Goal: Check status: Check status

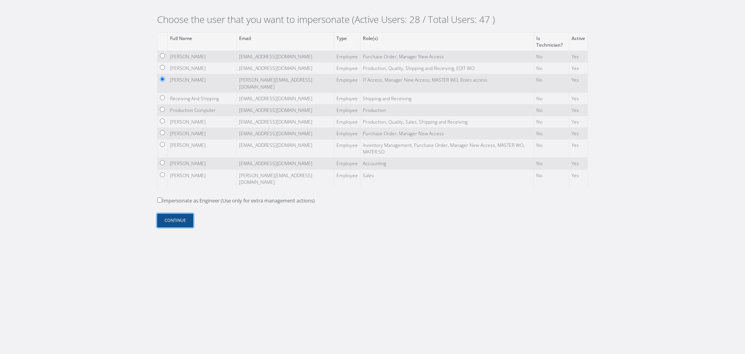
click at [182, 221] on button "Continue" at bounding box center [175, 220] width 36 height 14
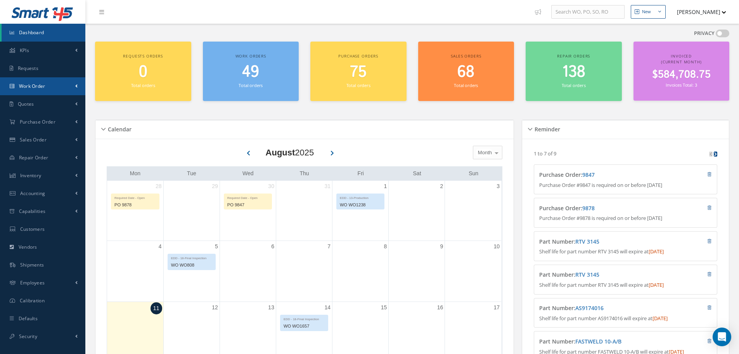
click at [78, 92] on link "Work Order" at bounding box center [42, 86] width 85 height 18
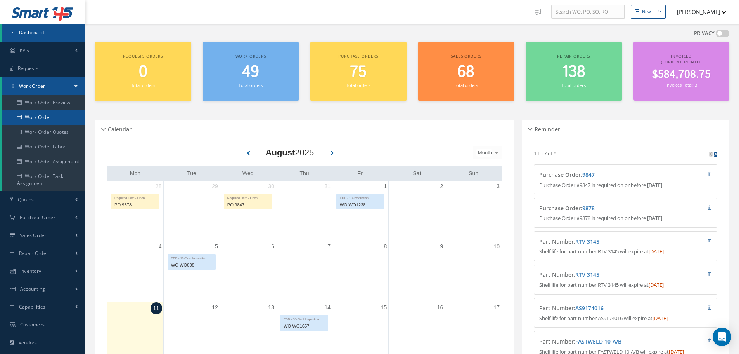
click at [72, 115] on link "Work Order" at bounding box center [44, 117] width 85 height 15
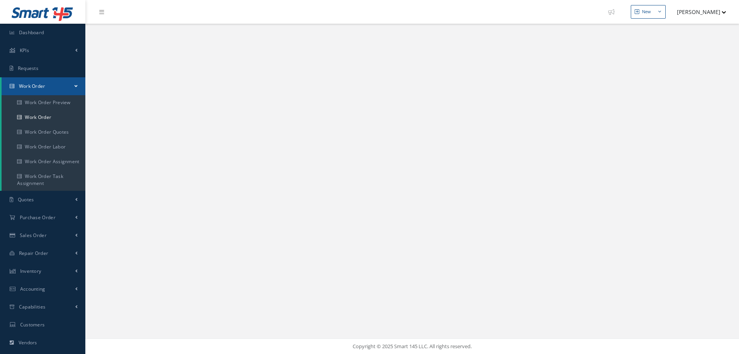
select select "25"
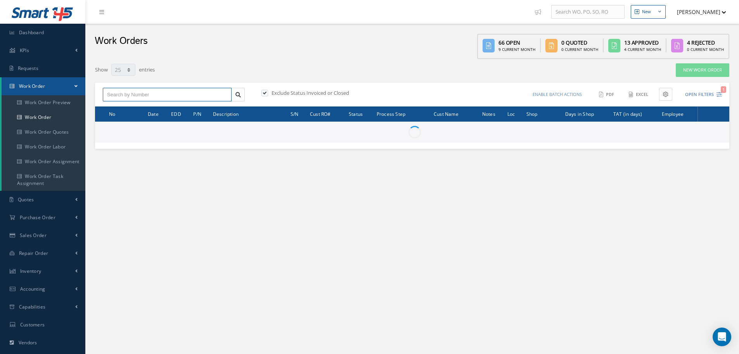
click at [179, 89] on input "text" at bounding box center [167, 95] width 129 height 14
paste input "1622"
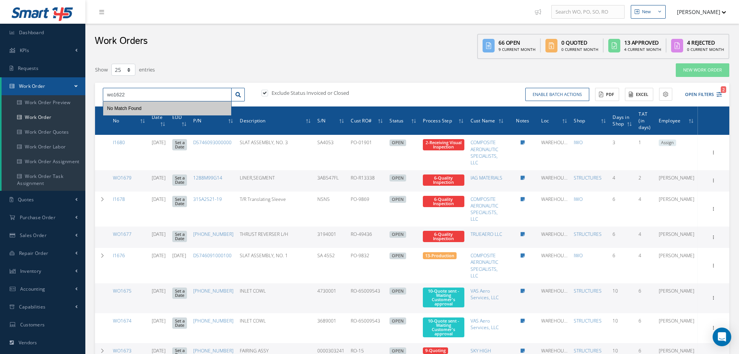
type input "wo1622"
click at [259, 93] on div "Exclude Status Invoiced or Closed" at bounding box center [334, 94] width 156 height 11
click at [261, 93] on div "Exclude Status Invoiced or Closed" at bounding box center [336, 93] width 152 height 9
click at [268, 92] on label at bounding box center [269, 92] width 2 height 7
click at [264, 92] on input "checkbox" at bounding box center [264, 93] width 5 height 5
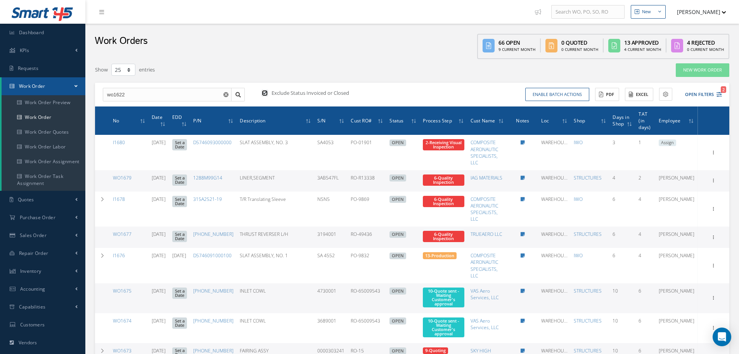
checkbox input "false"
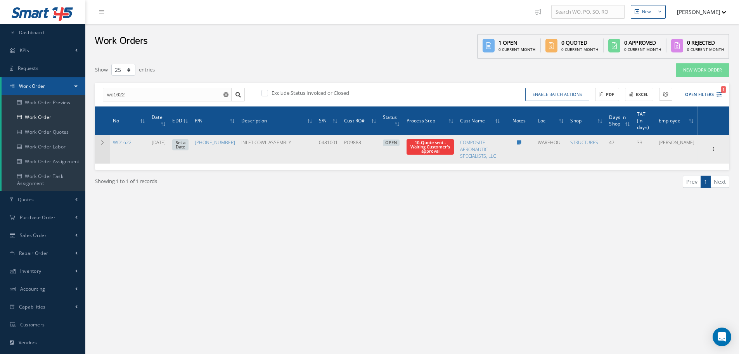
click at [99, 135] on td at bounding box center [102, 149] width 15 height 28
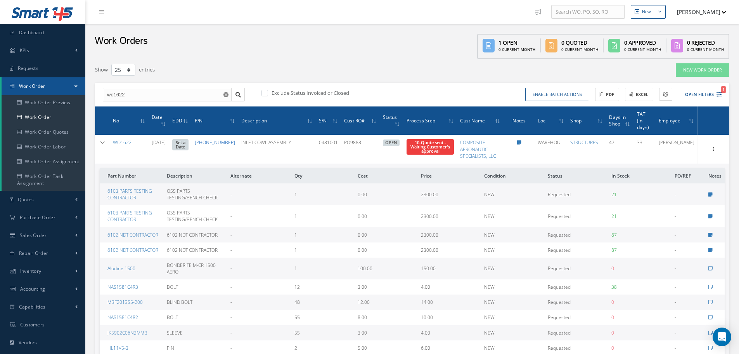
click at [209, 146] on link "[PHONE_NUMBER]" at bounding box center [215, 142] width 40 height 7
click at [136, 89] on input "wo1622" at bounding box center [167, 95] width 129 height 14
type input "wo1626"
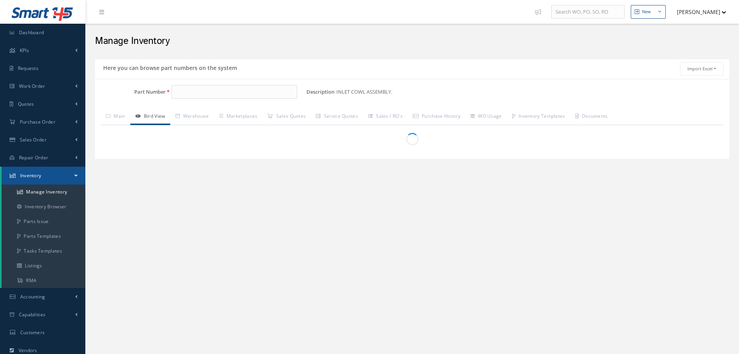
type input "[PHONE_NUMBER]"
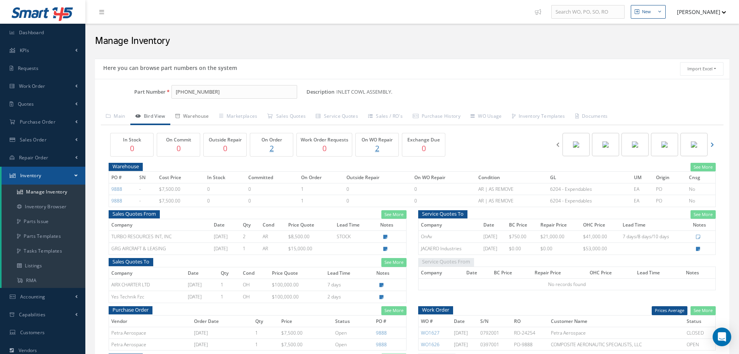
click at [204, 116] on link "Warehouse" at bounding box center [192, 117] width 44 height 16
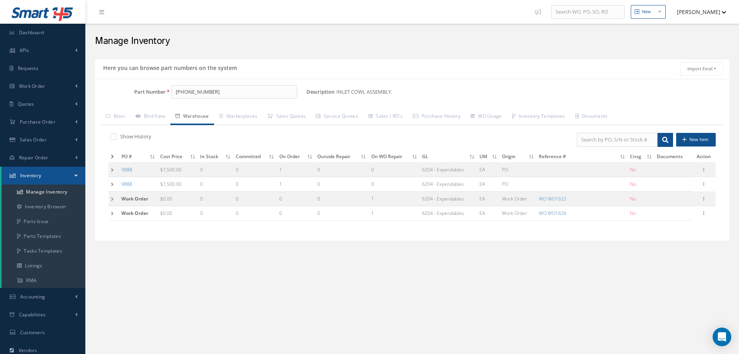
click at [111, 200] on td at bounding box center [114, 198] width 10 height 14
